Goal: Information Seeking & Learning: Learn about a topic

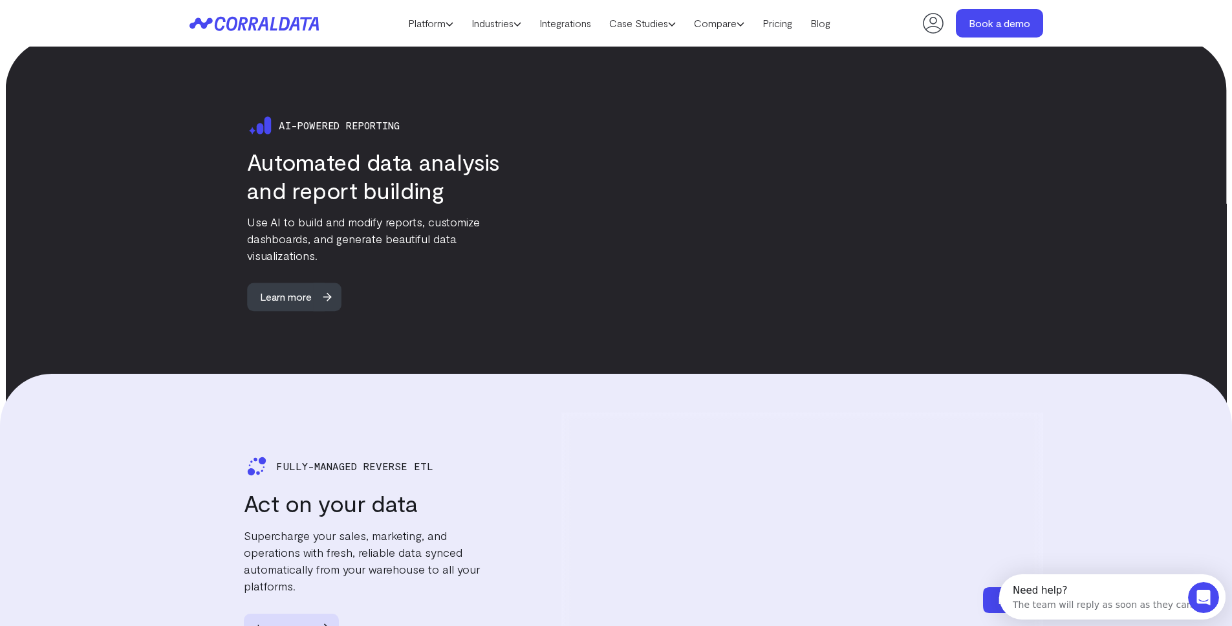
scroll to position [2029, 0]
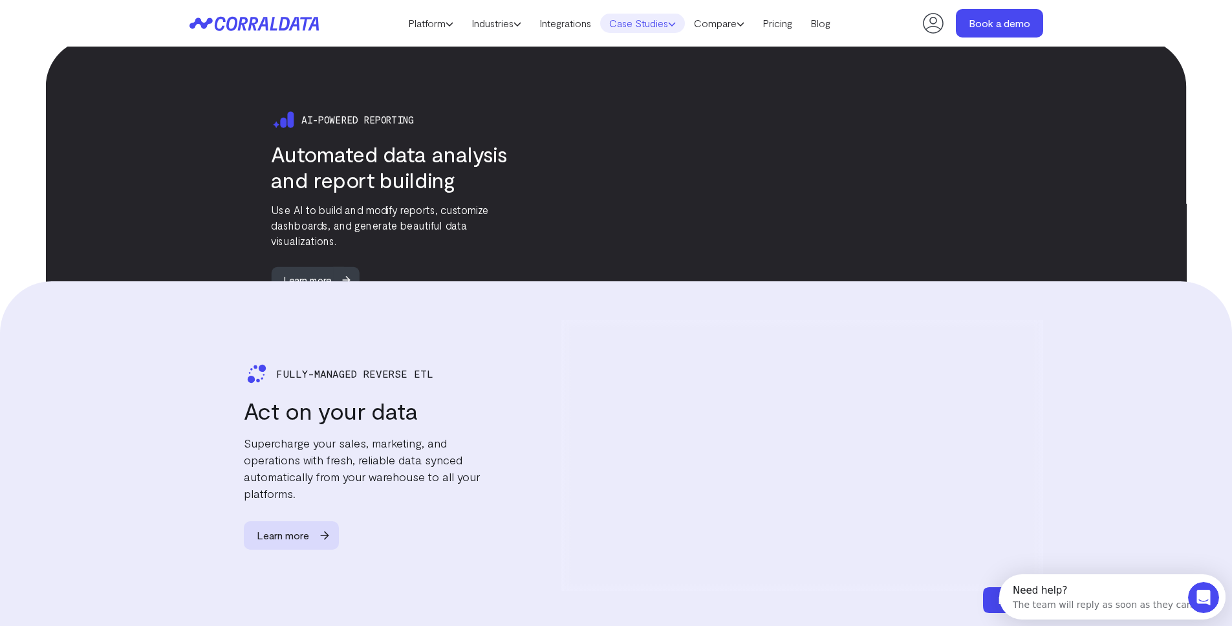
click at [668, 22] on link "Case Studies" at bounding box center [642, 23] width 85 height 19
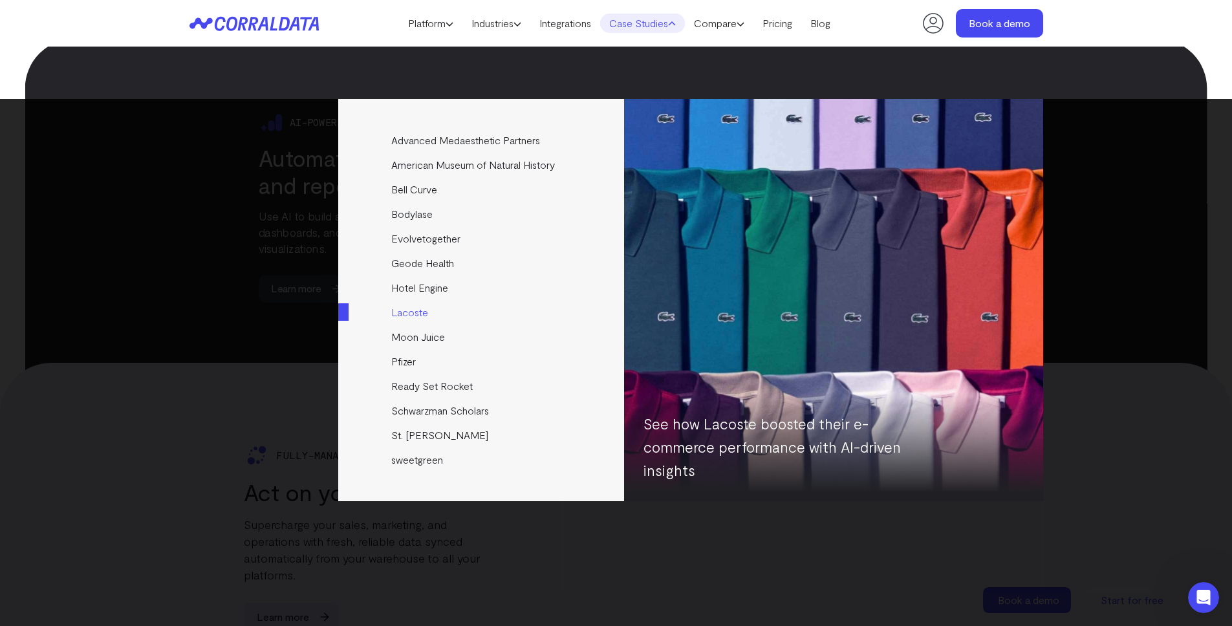
scroll to position [1935, 0]
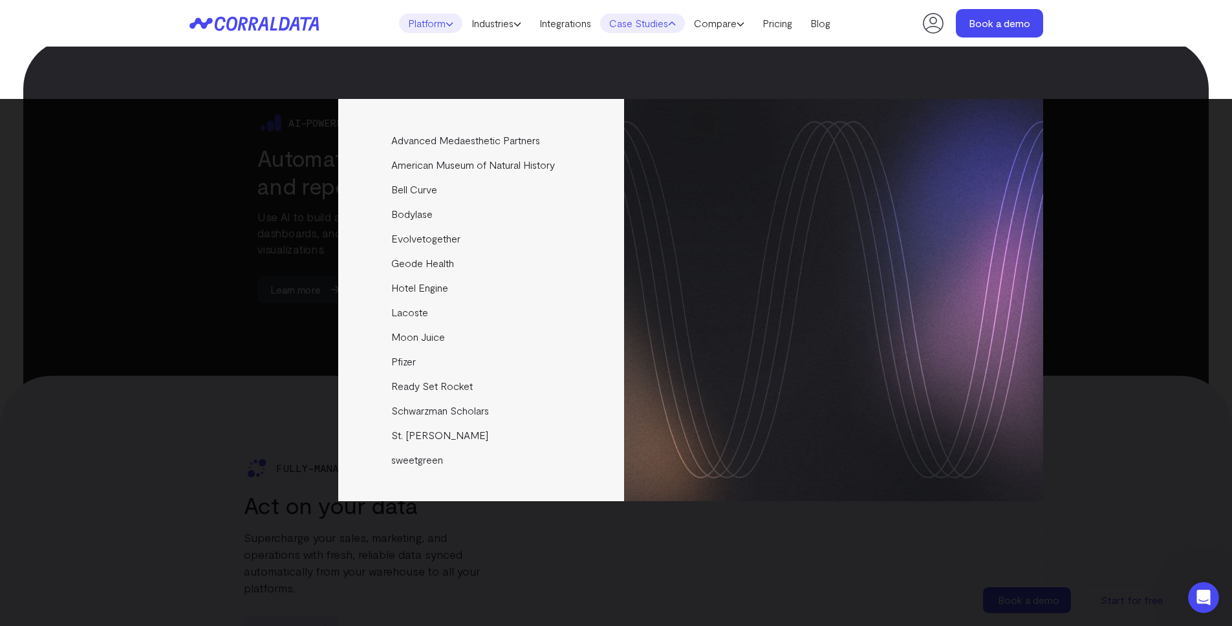
click at [453, 19] on link "Platform" at bounding box center [430, 23] width 63 height 19
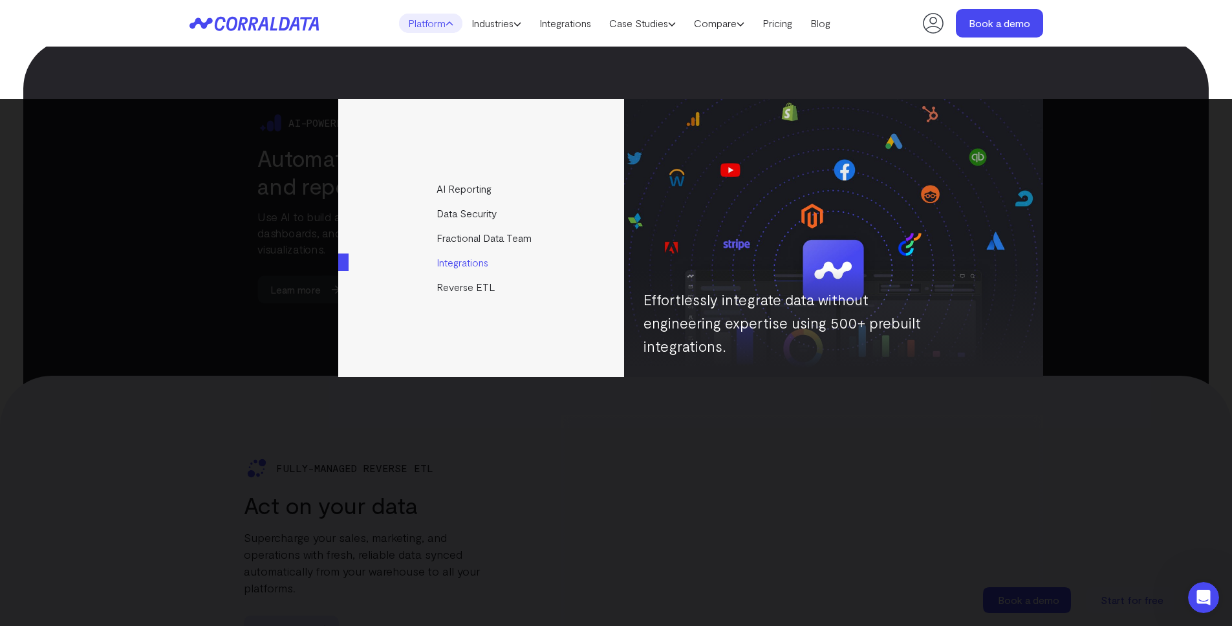
click at [481, 258] on link "Integrations" at bounding box center [482, 262] width 288 height 25
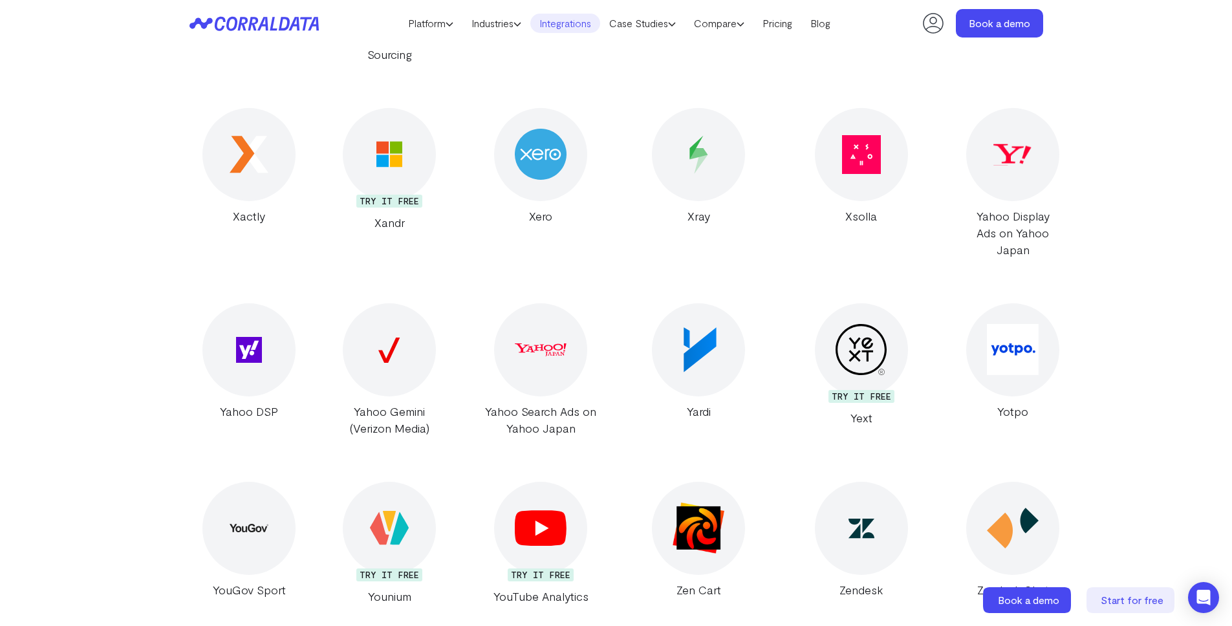
scroll to position [24325, 0]
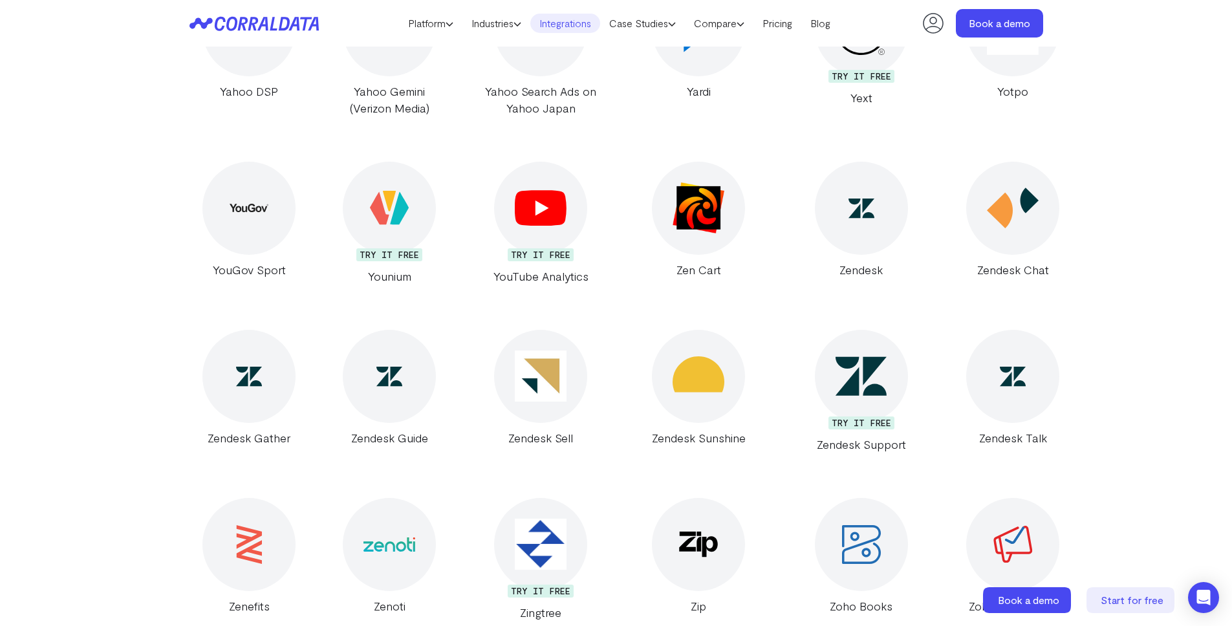
click at [670, 27] on link "Case Studies" at bounding box center [642, 23] width 85 height 19
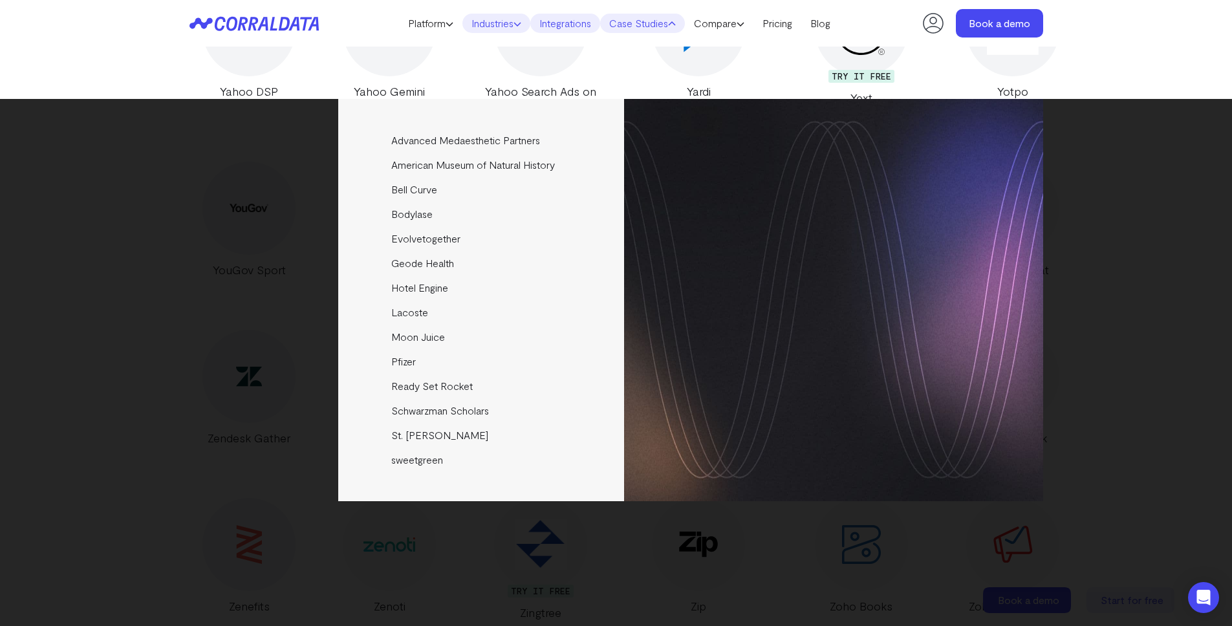
click at [501, 19] on link "Industries" at bounding box center [496, 23] width 68 height 19
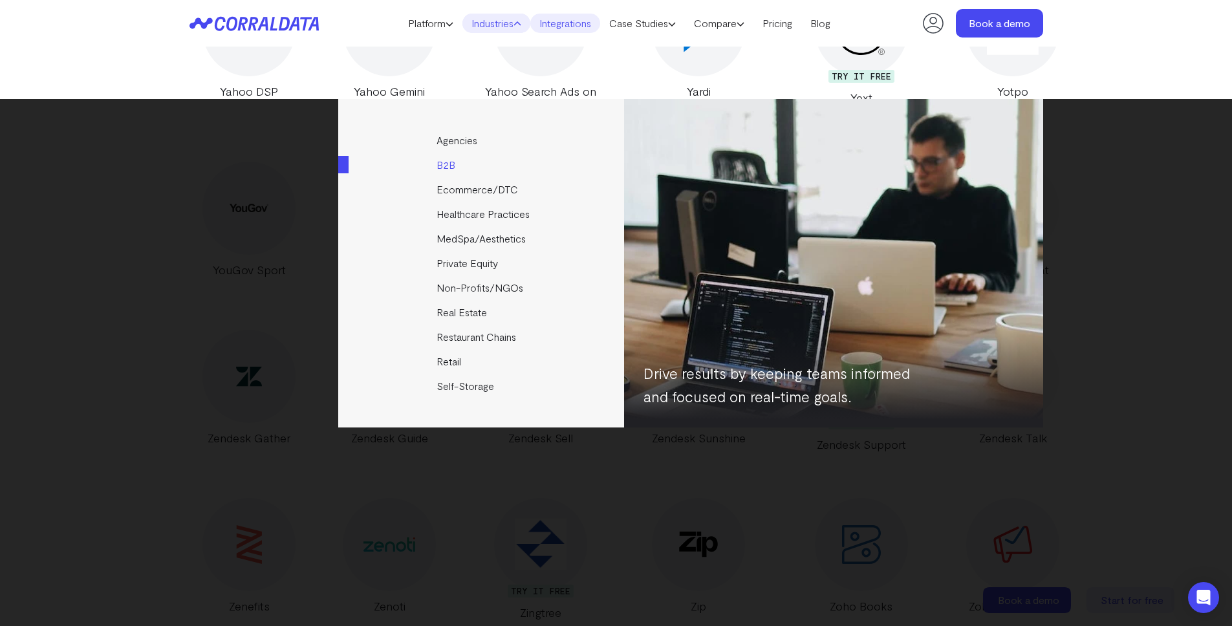
click at [449, 165] on link "B2B" at bounding box center [482, 165] width 288 height 25
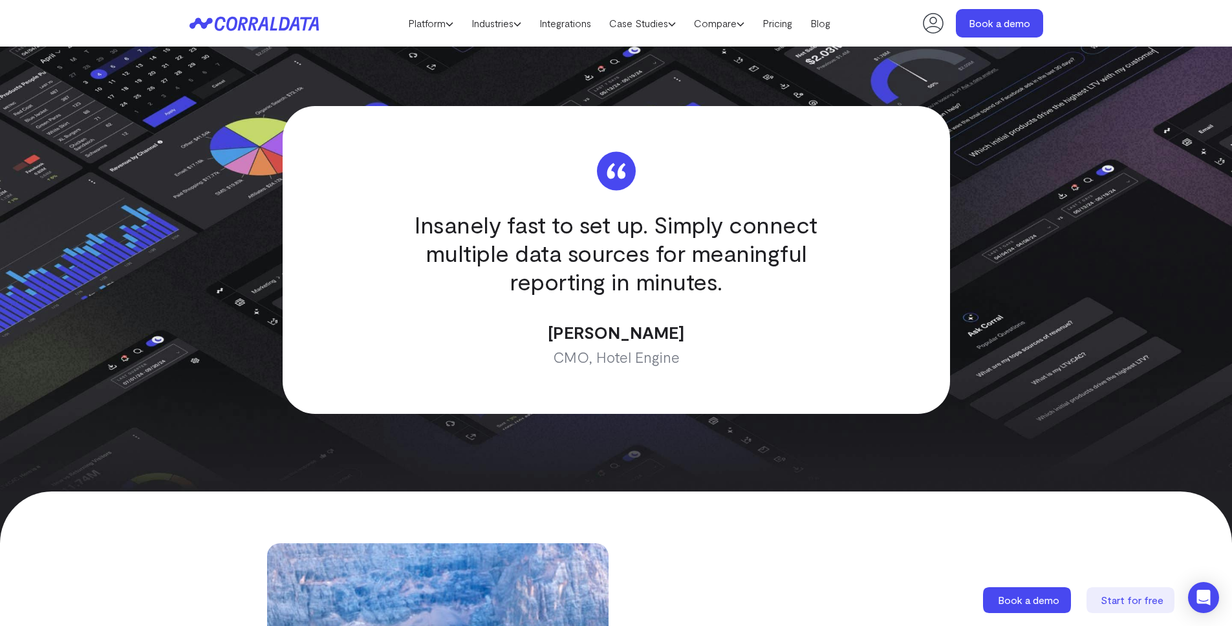
scroll to position [2867, 0]
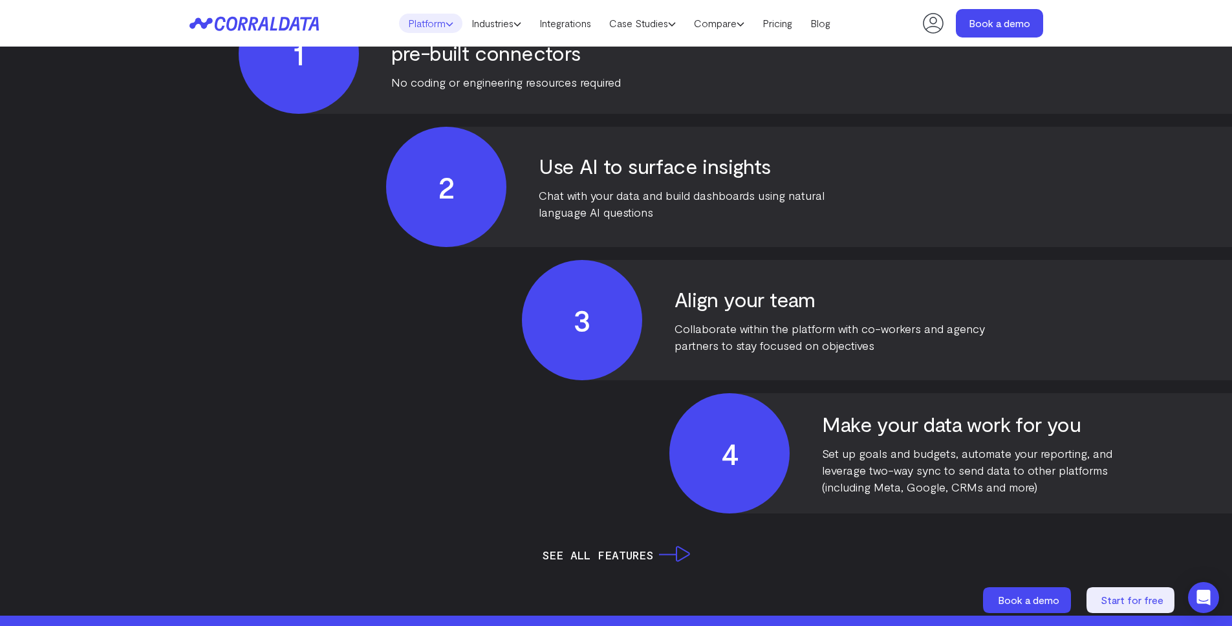
click at [446, 25] on use at bounding box center [449, 24] width 6 height 3
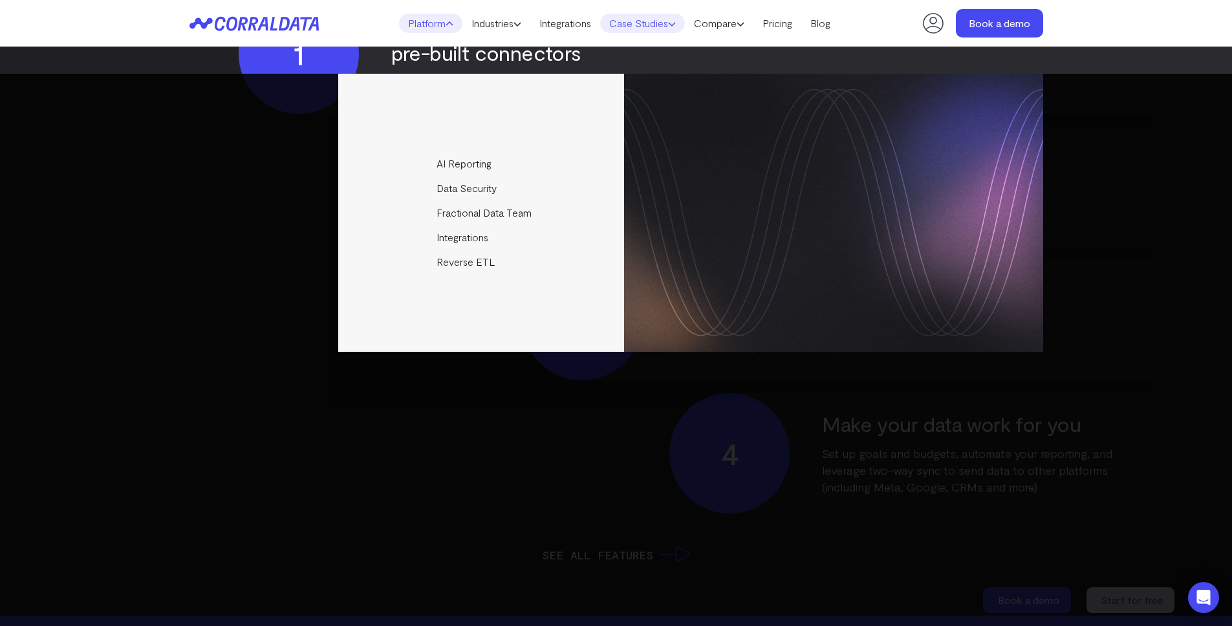
click at [663, 25] on link "Case Studies" at bounding box center [642, 23] width 85 height 19
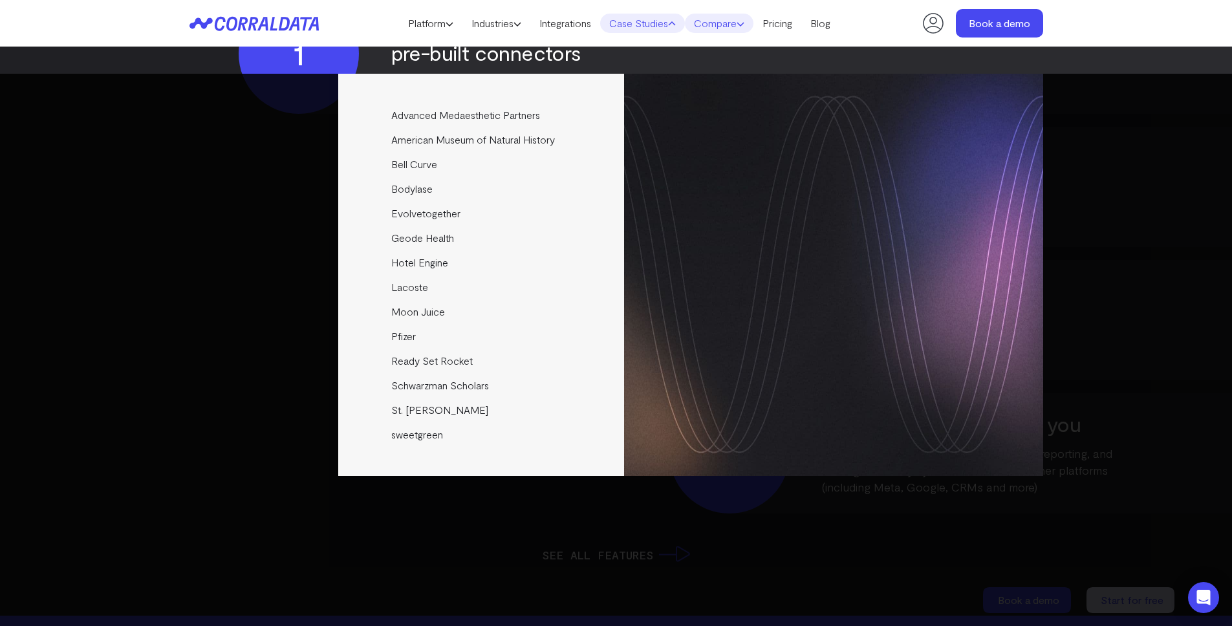
click at [715, 25] on link "Compare" at bounding box center [719, 23] width 69 height 19
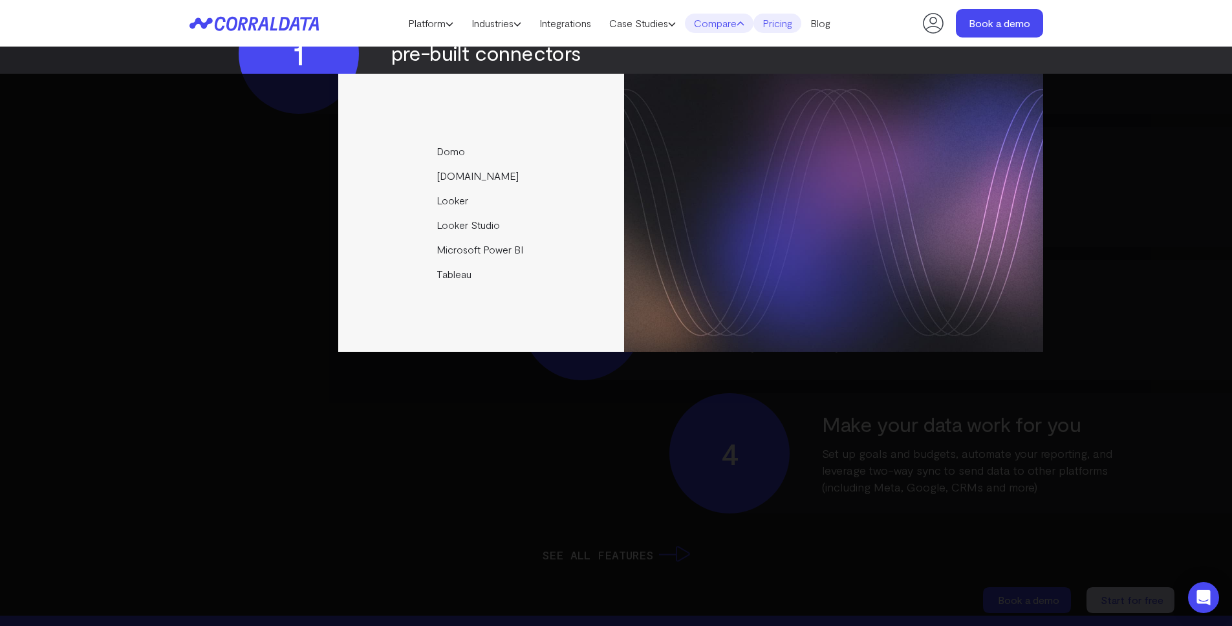
click at [797, 25] on link "Pricing" at bounding box center [777, 23] width 48 height 19
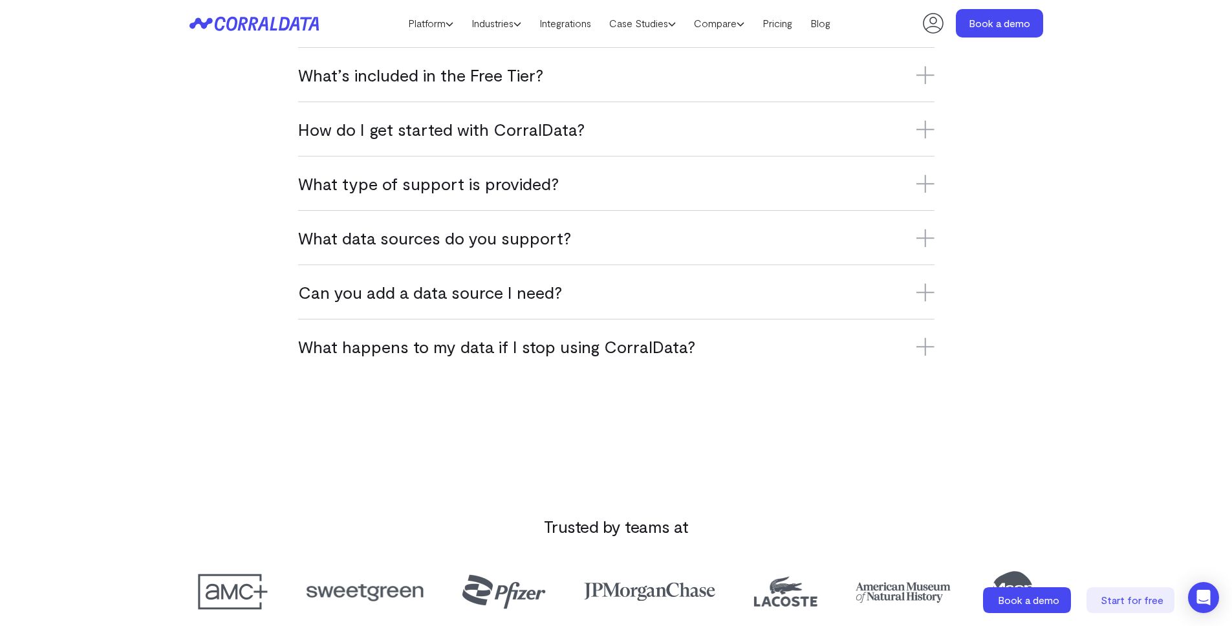
scroll to position [885, 0]
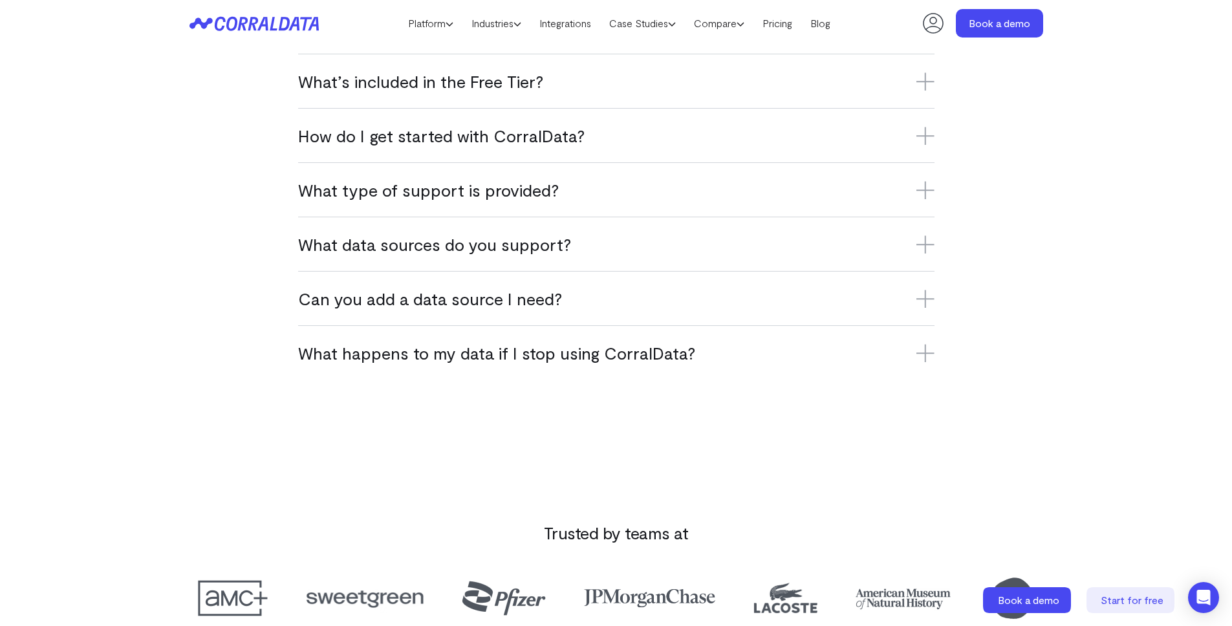
click at [444, 191] on h3 "What type of support is provided?" at bounding box center [616, 189] width 636 height 21
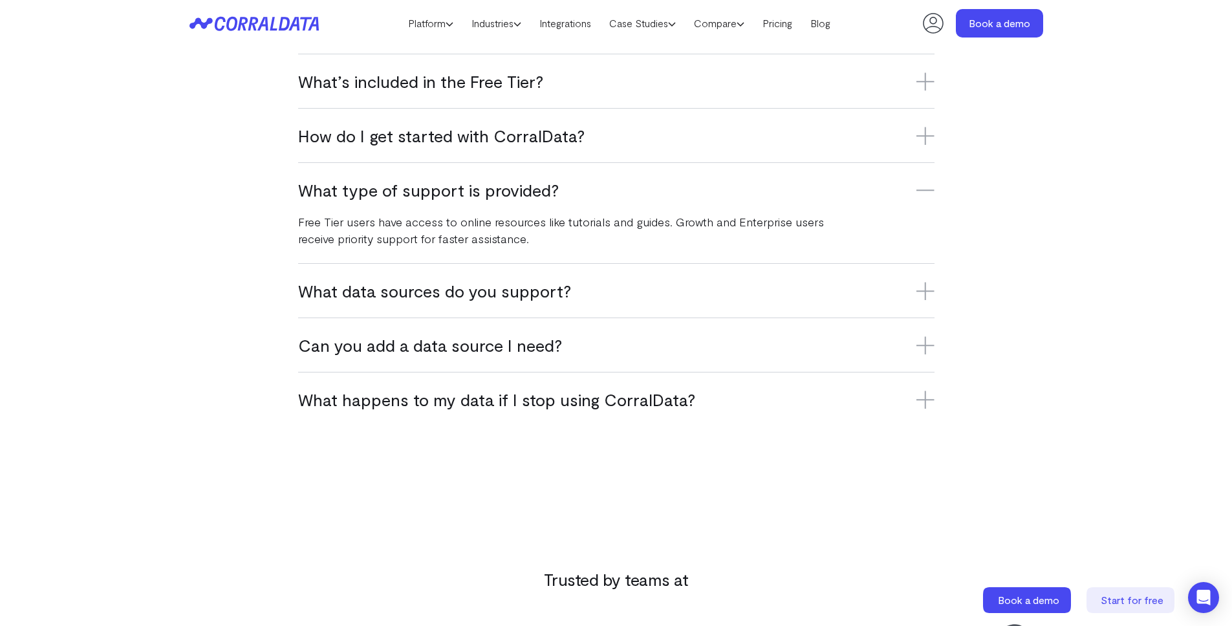
click at [444, 191] on h3 "What type of support is provided?" at bounding box center [616, 189] width 636 height 21
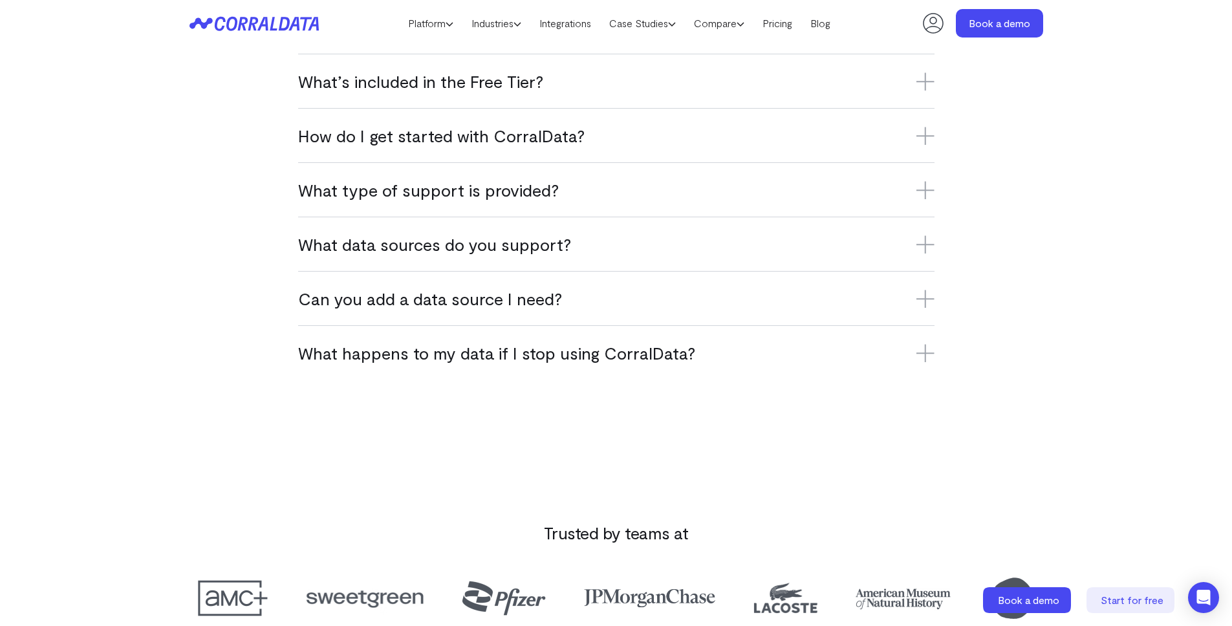
click at [508, 295] on h3 "Can you add a data source I need?" at bounding box center [616, 298] width 636 height 21
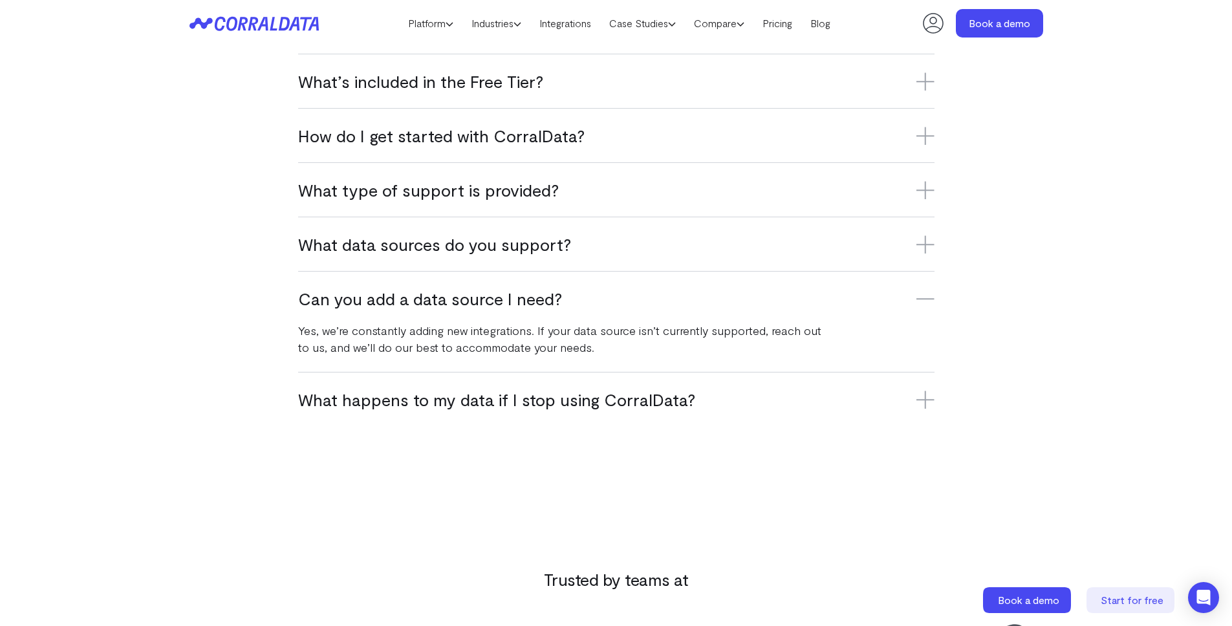
click at [508, 295] on h3 "Can you add a data source I need?" at bounding box center [616, 298] width 636 height 21
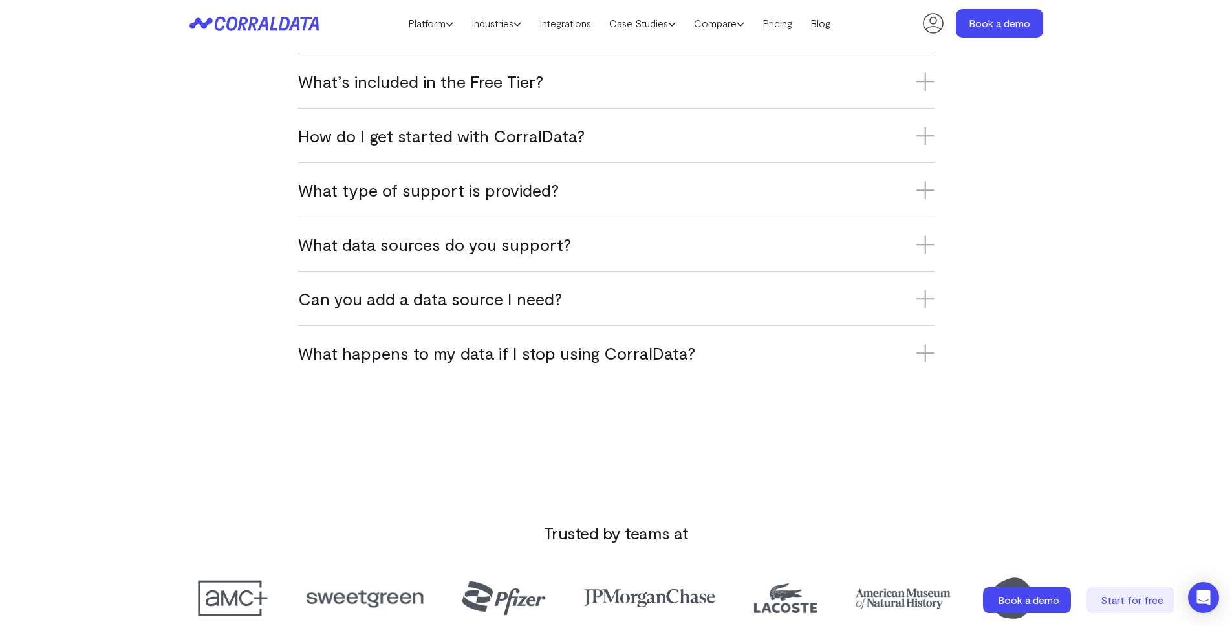
click at [506, 245] on h3 "What data sources do you support?" at bounding box center [616, 243] width 636 height 21
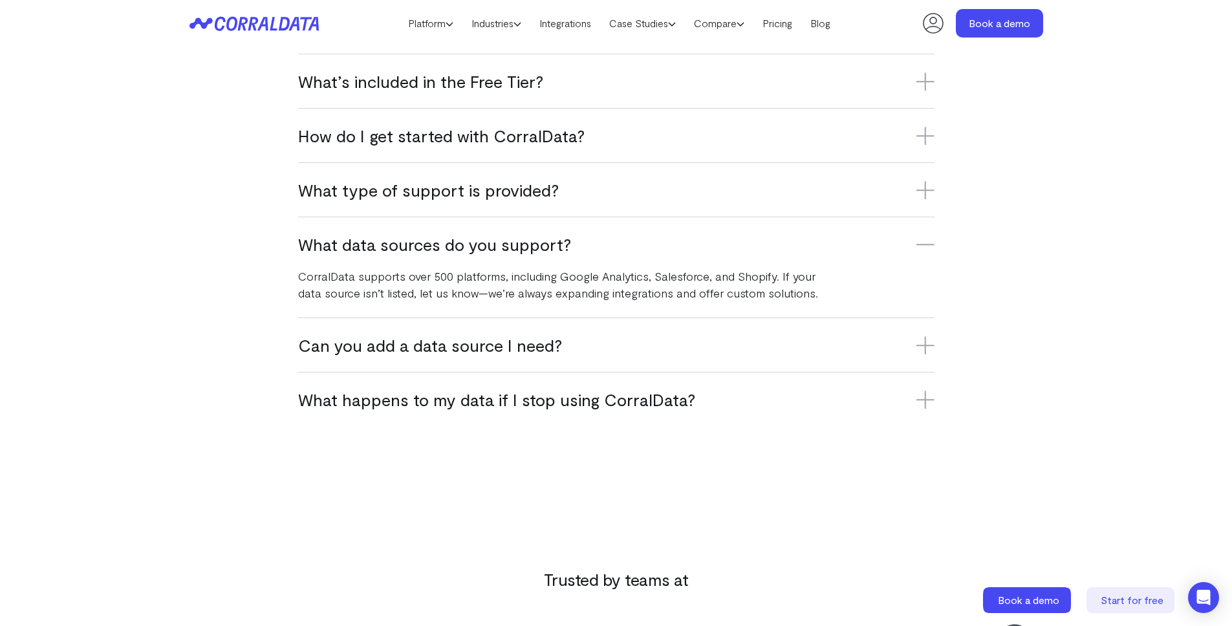
click at [506, 245] on h3 "What data sources do you support?" at bounding box center [616, 243] width 636 height 21
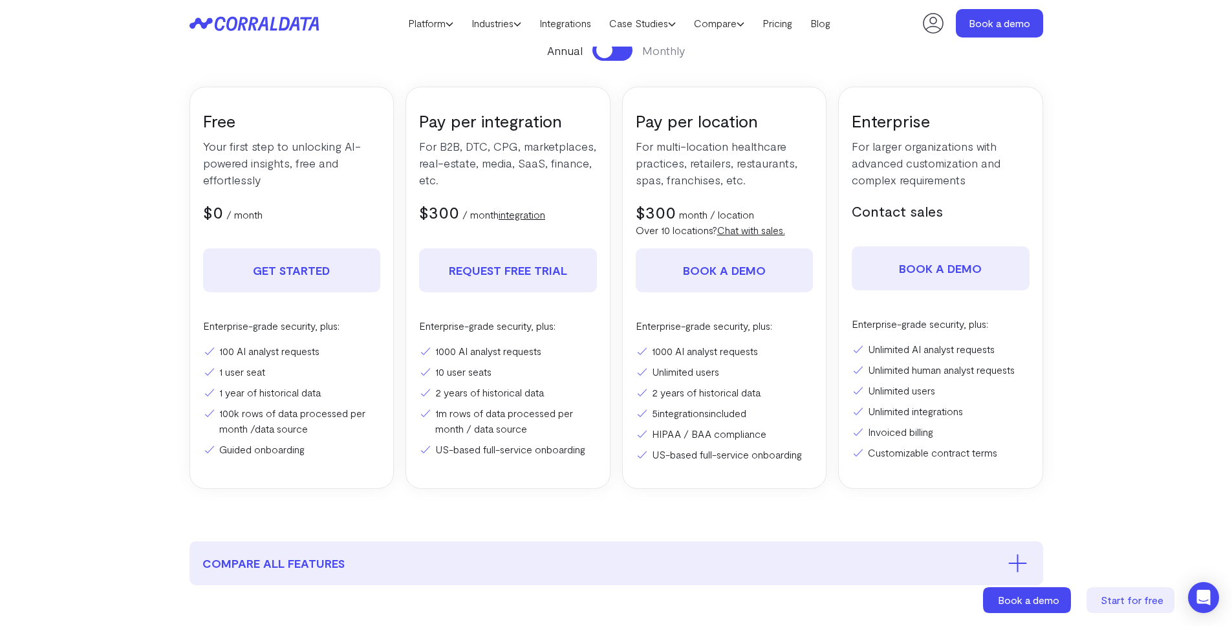
scroll to position [0, 0]
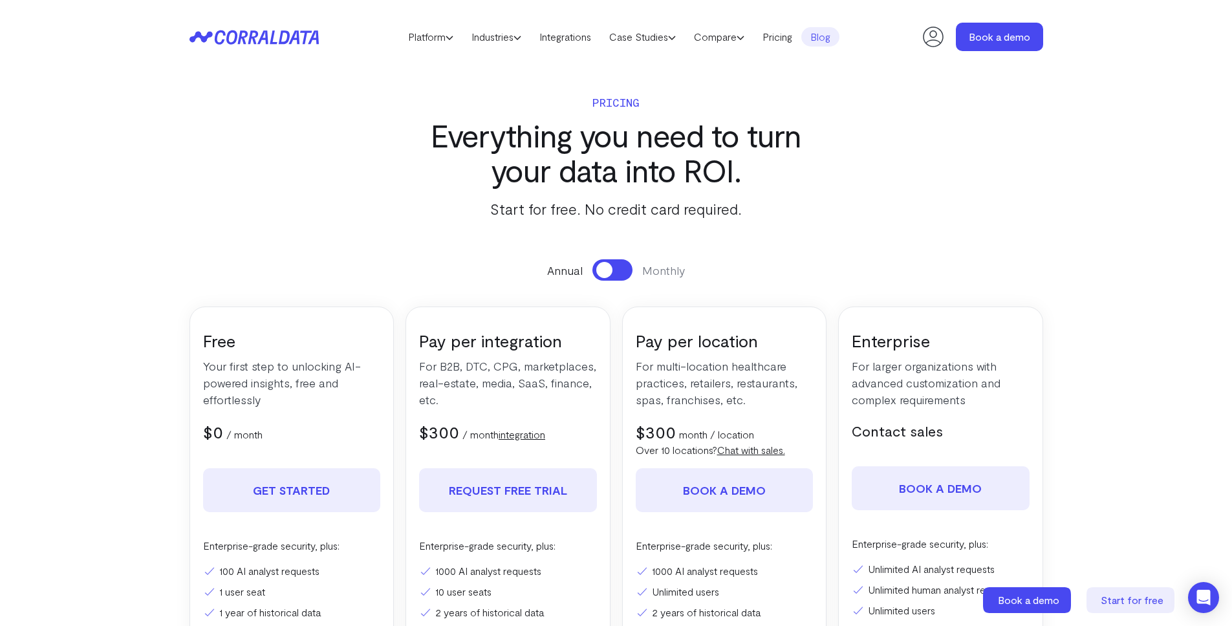
click at [824, 43] on link "Blog" at bounding box center [820, 36] width 38 height 19
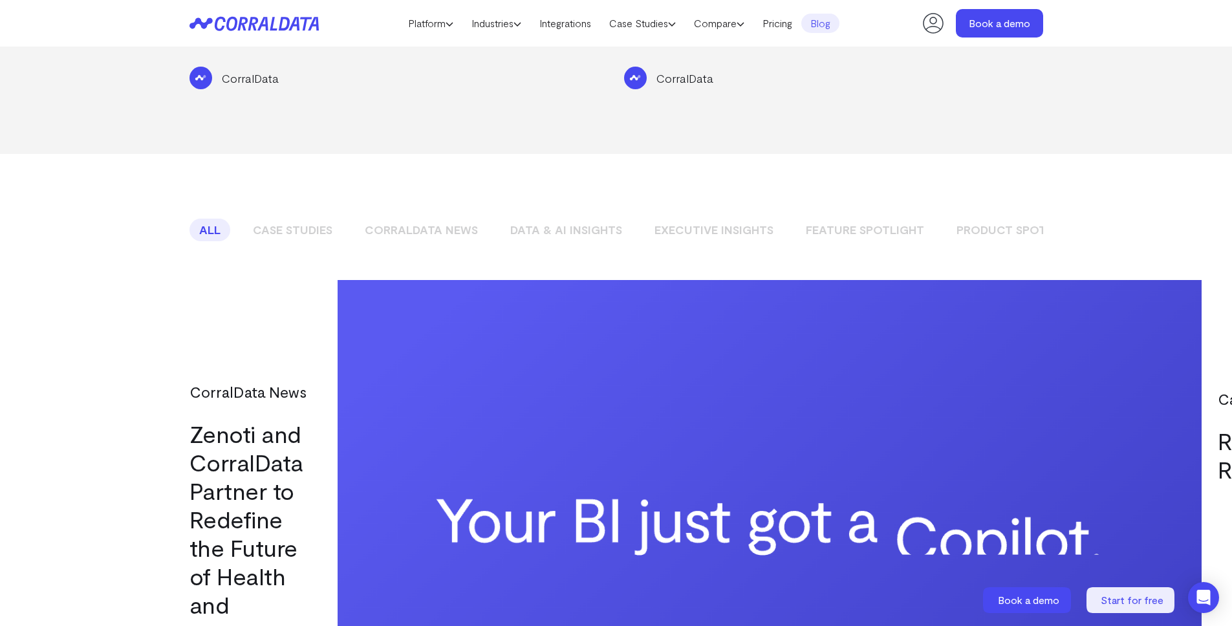
scroll to position [939, 0]
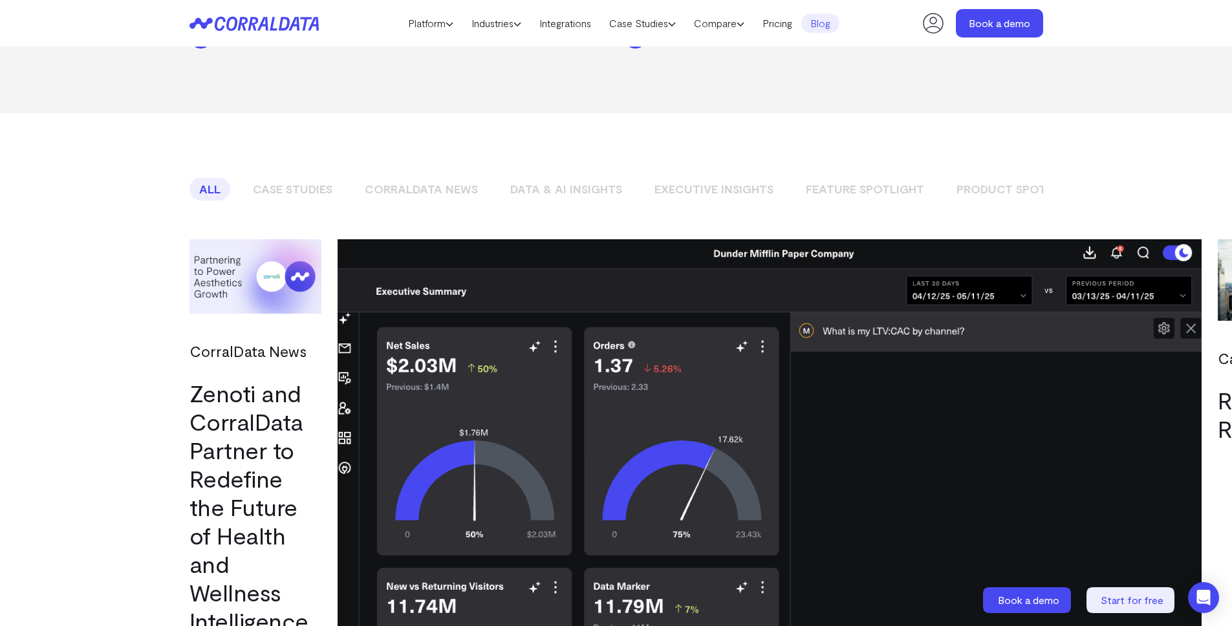
click at [555, 178] on link "Data & AI Insights" at bounding box center [566, 189] width 131 height 23
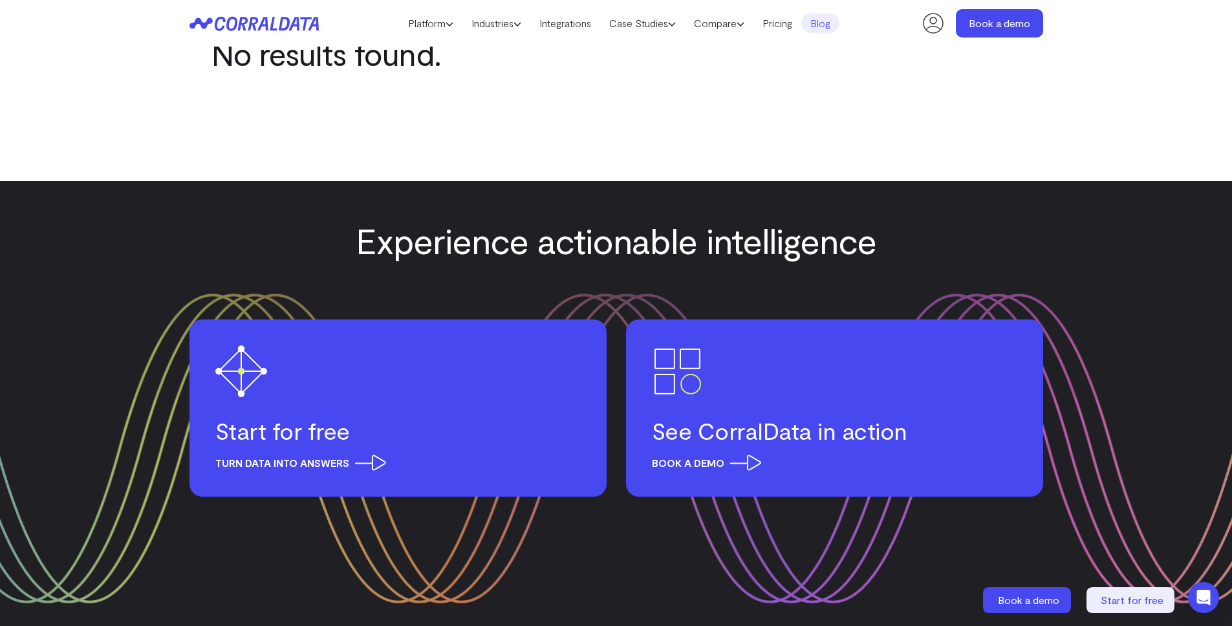
scroll to position [693, 0]
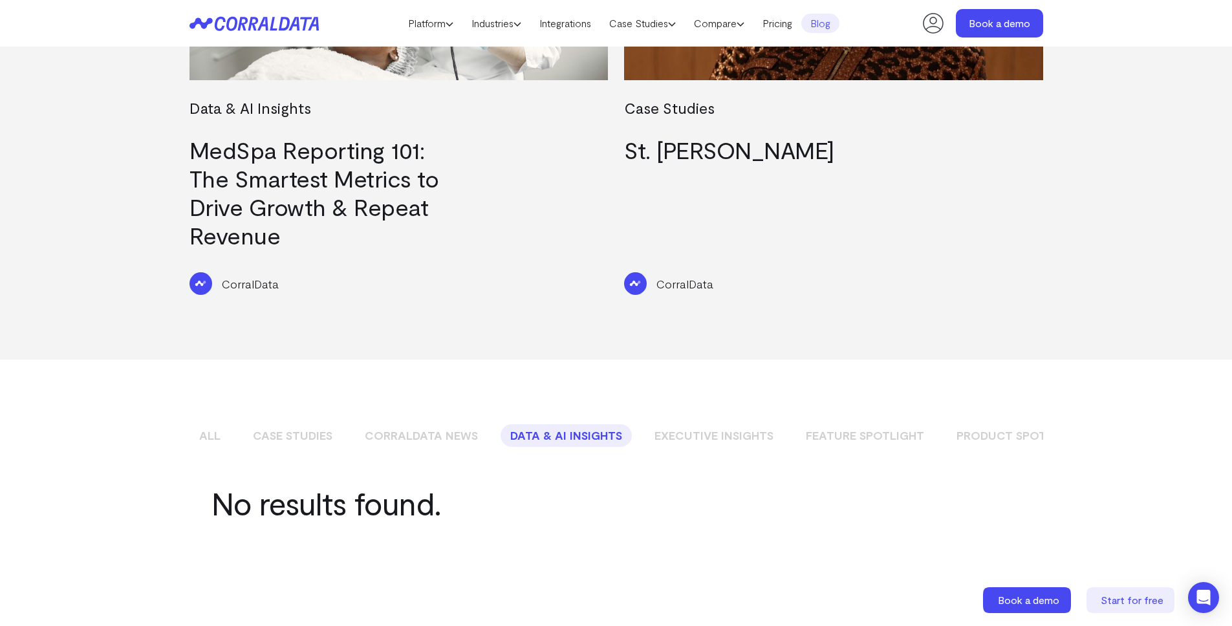
click at [210, 424] on link "All" at bounding box center [209, 435] width 41 height 23
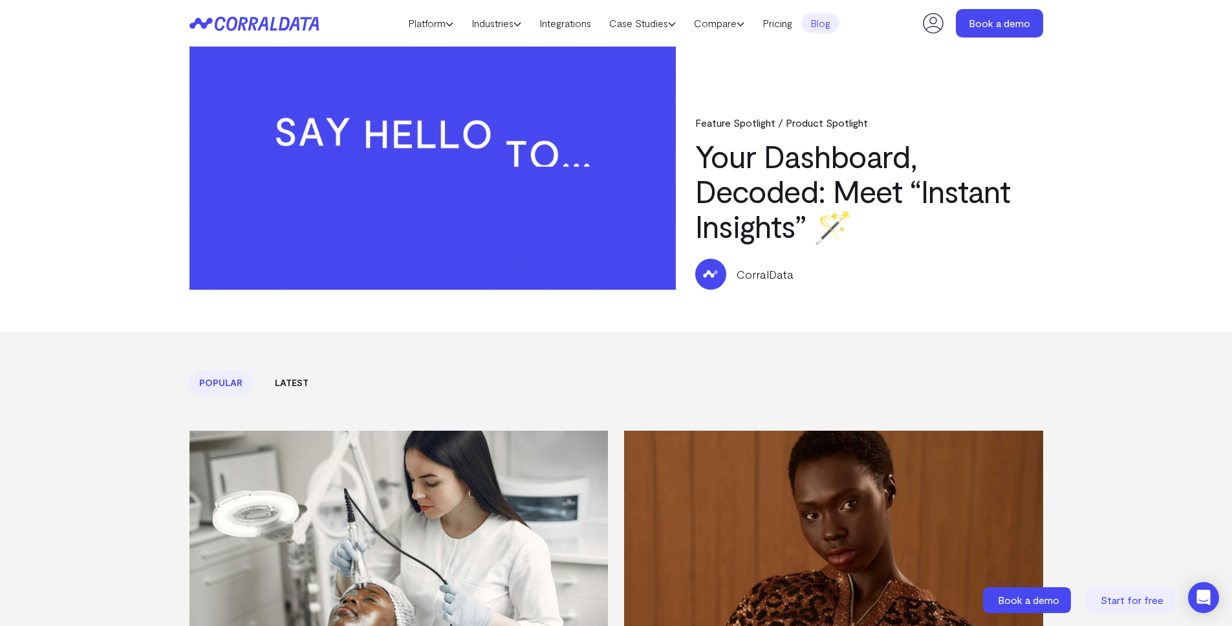
scroll to position [0, 0]
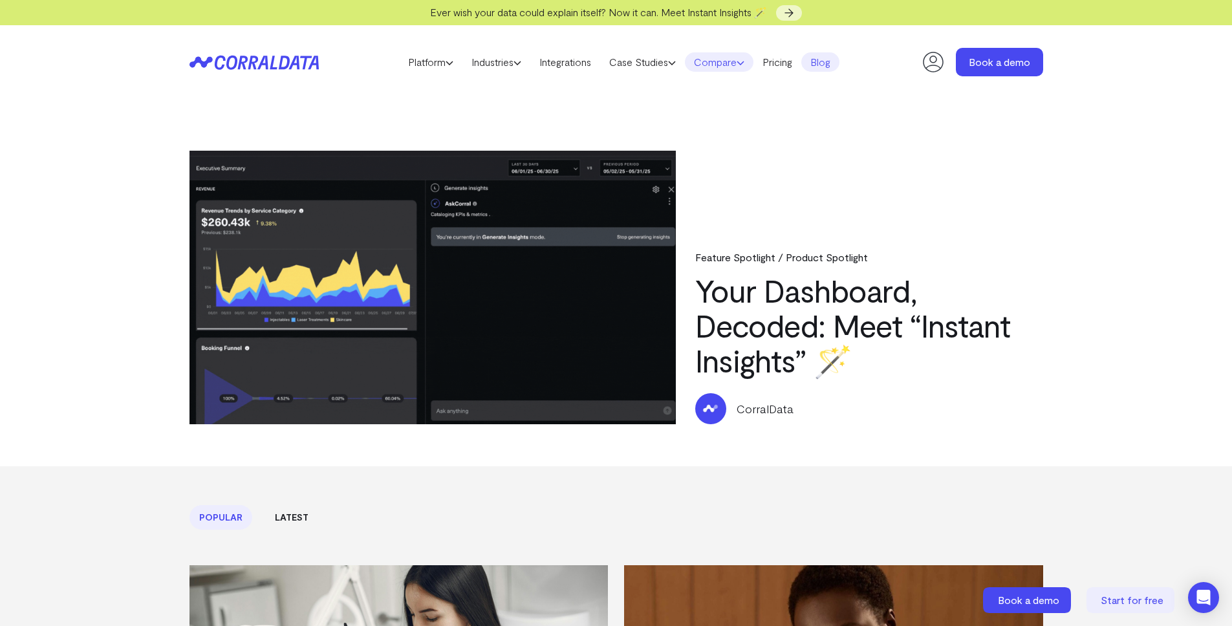
click at [735, 60] on link "Compare" at bounding box center [719, 61] width 69 height 19
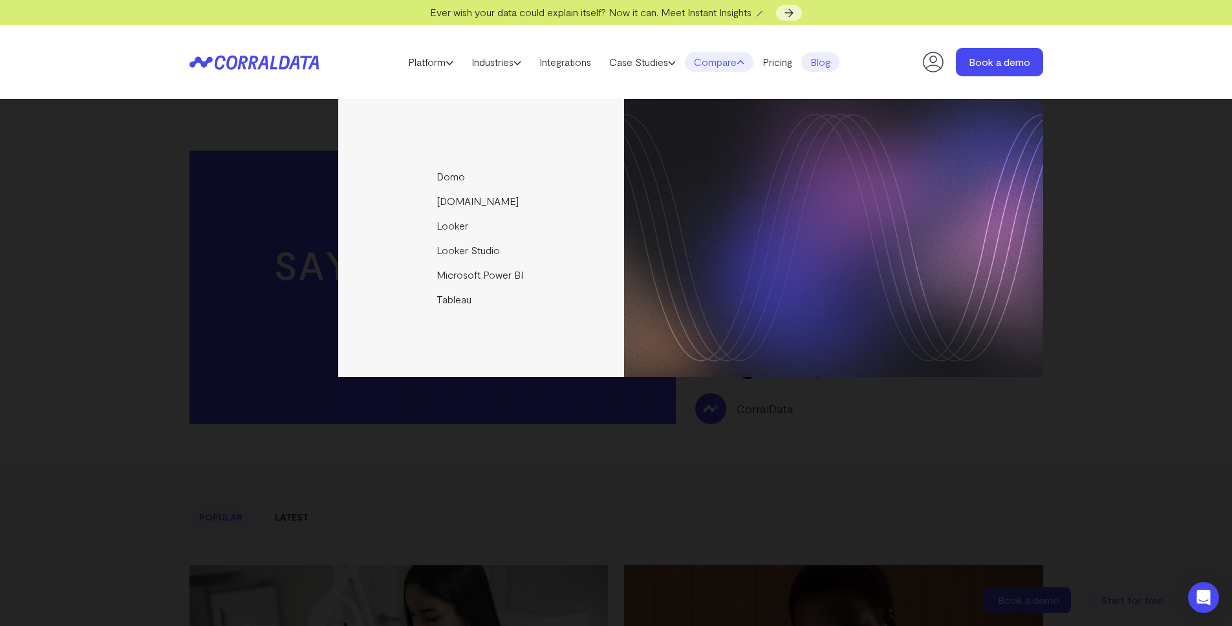
click at [735, 60] on link "Compare" at bounding box center [719, 61] width 69 height 19
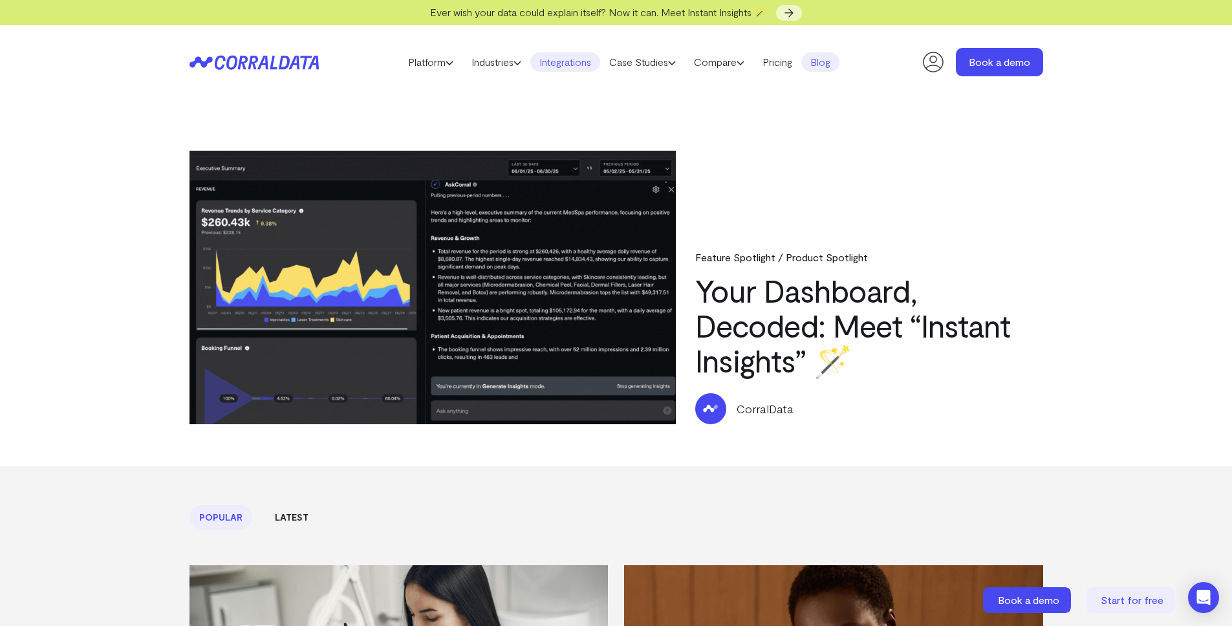
click at [557, 61] on link "Integrations" at bounding box center [565, 61] width 70 height 19
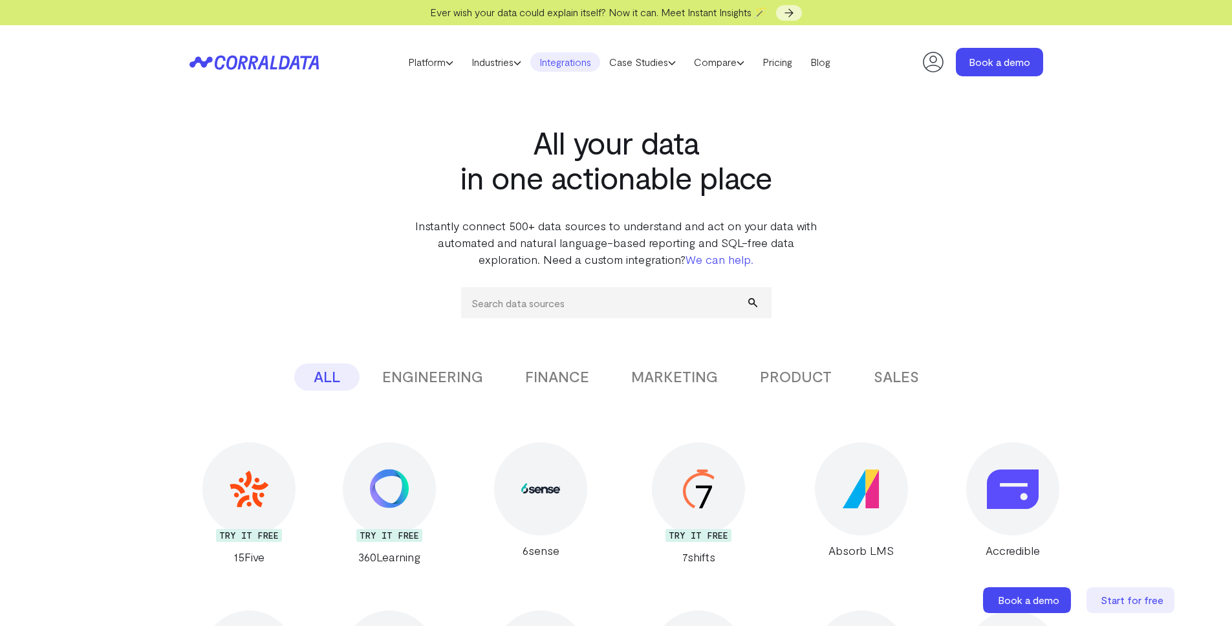
click at [563, 301] on input "search" at bounding box center [616, 302] width 310 height 31
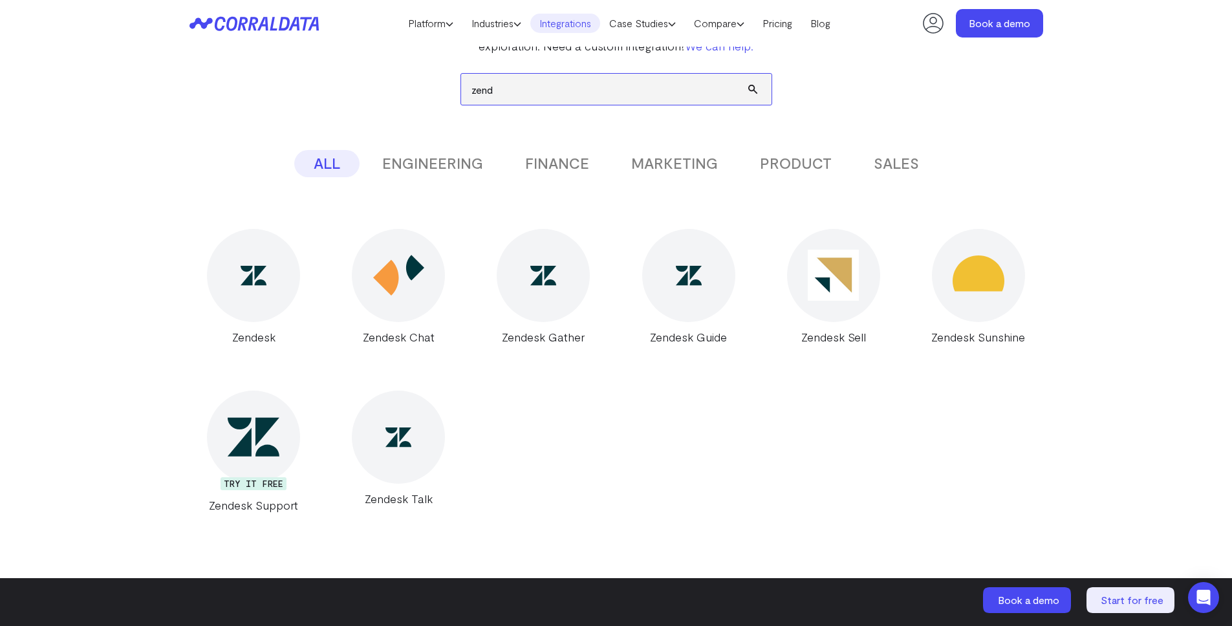
scroll to position [228, 0]
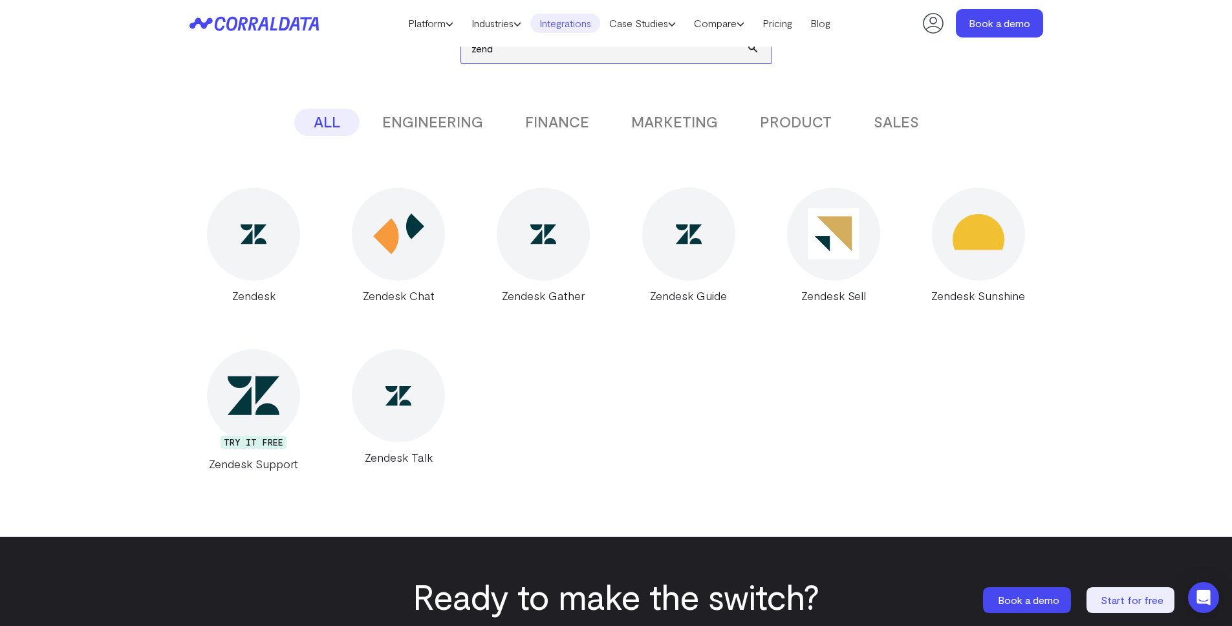
type input "zend"
click at [262, 246] on img at bounding box center [254, 234] width 26 height 26
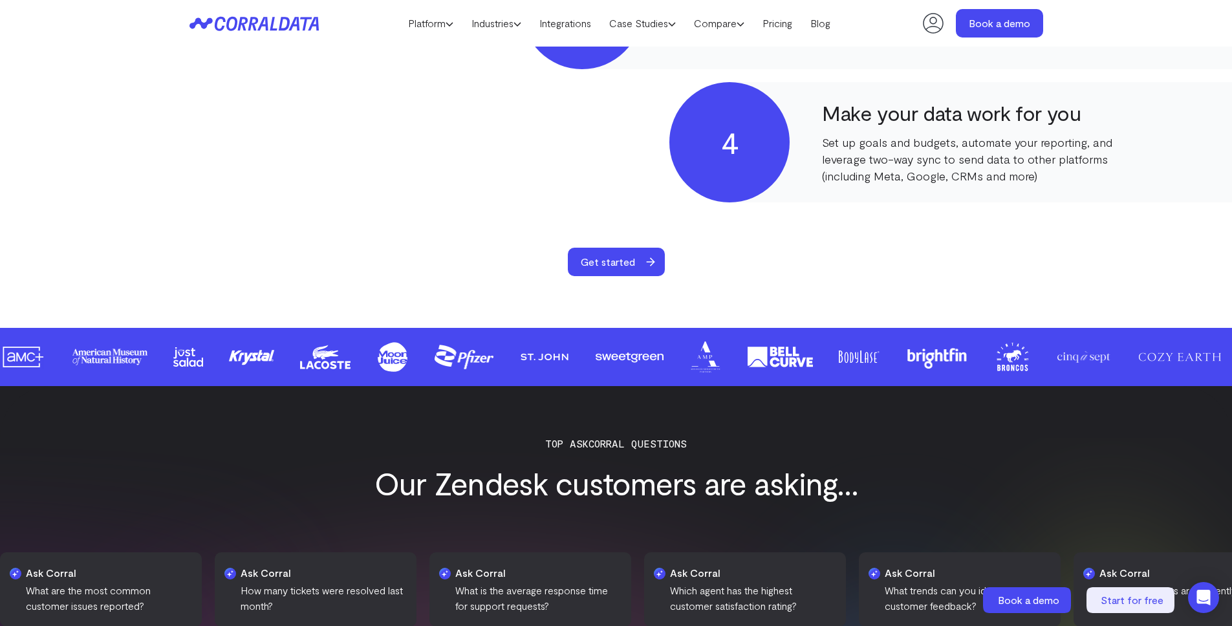
scroll to position [1031, 0]
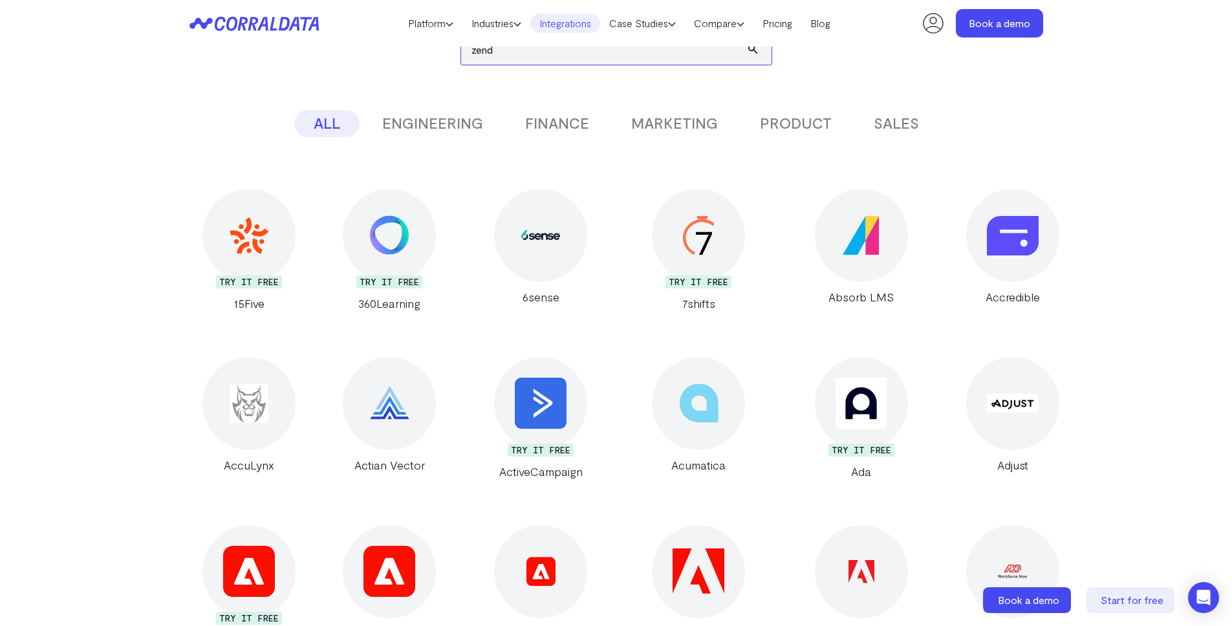
click at [521, 58] on input "zend" at bounding box center [616, 49] width 310 height 31
click at [748, 34] on button "submit" at bounding box center [759, 49] width 23 height 31
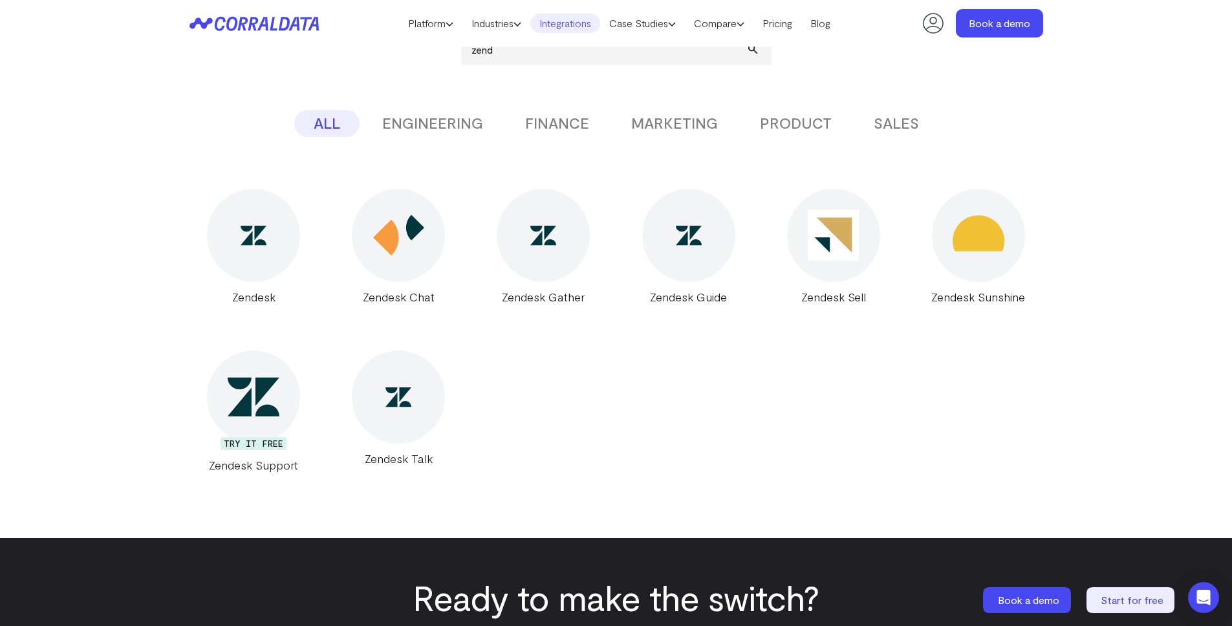
click at [251, 393] on img at bounding box center [253, 396] width 51 height 51
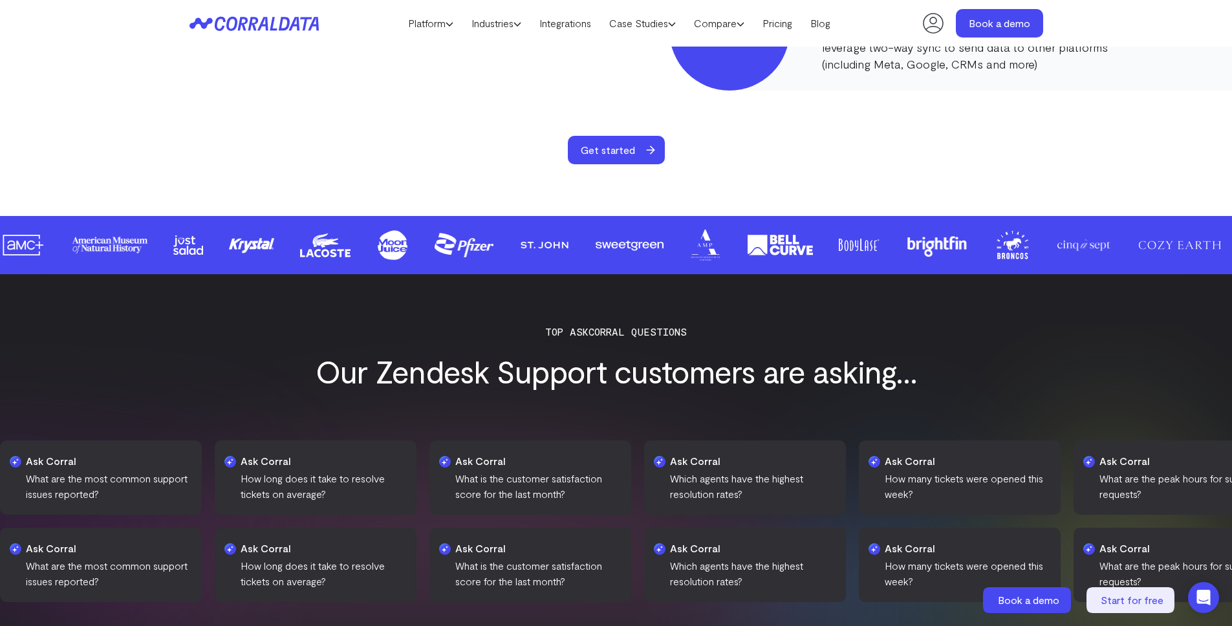
scroll to position [1128, 0]
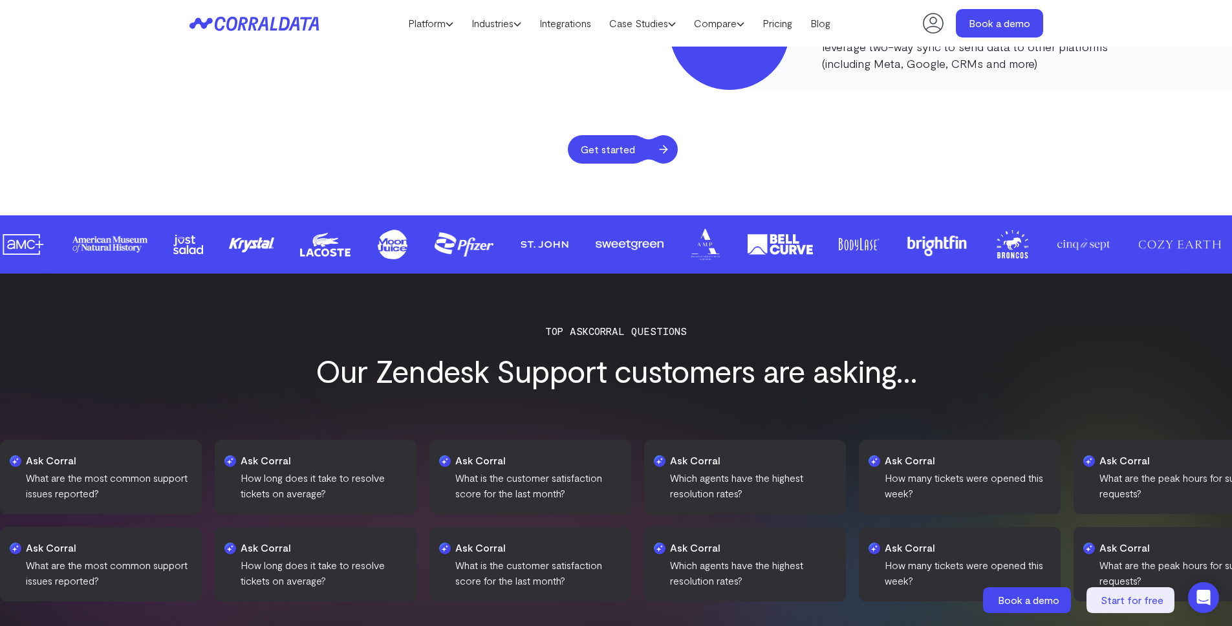
click at [634, 142] on span "Get started" at bounding box center [608, 149] width 80 height 28
